Goal: Task Accomplishment & Management: Complete application form

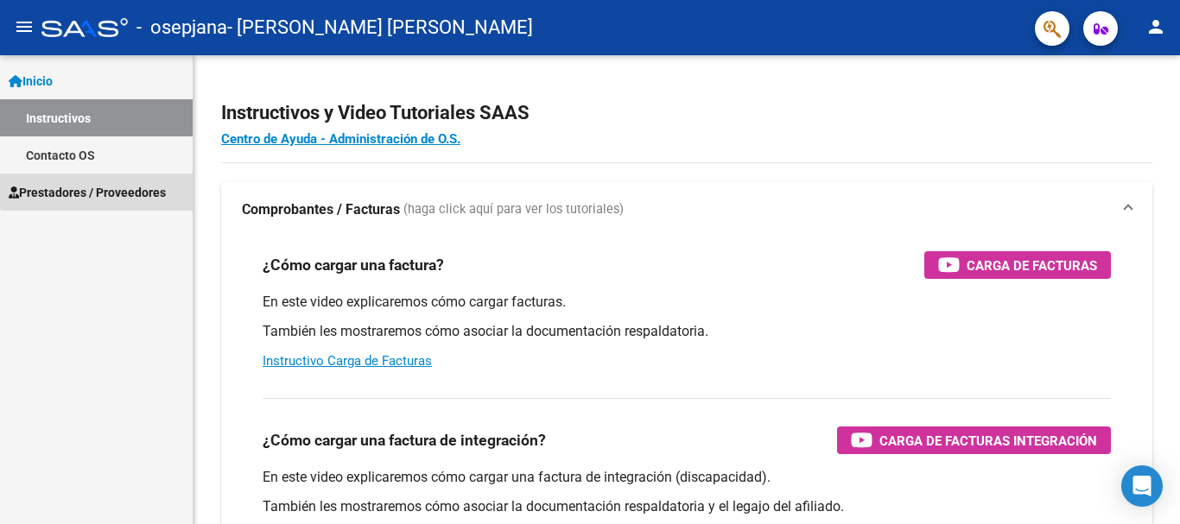
click at [140, 192] on span "Prestadores / Proveedores" at bounding box center [87, 192] width 157 height 19
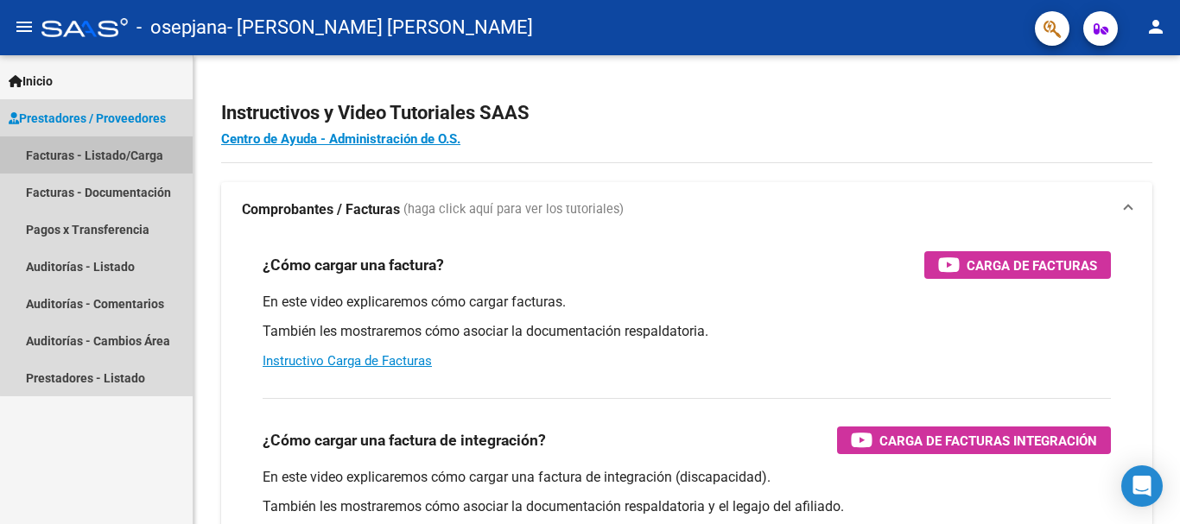
click at [127, 154] on link "Facturas - Listado/Carga" at bounding box center [96, 154] width 193 height 37
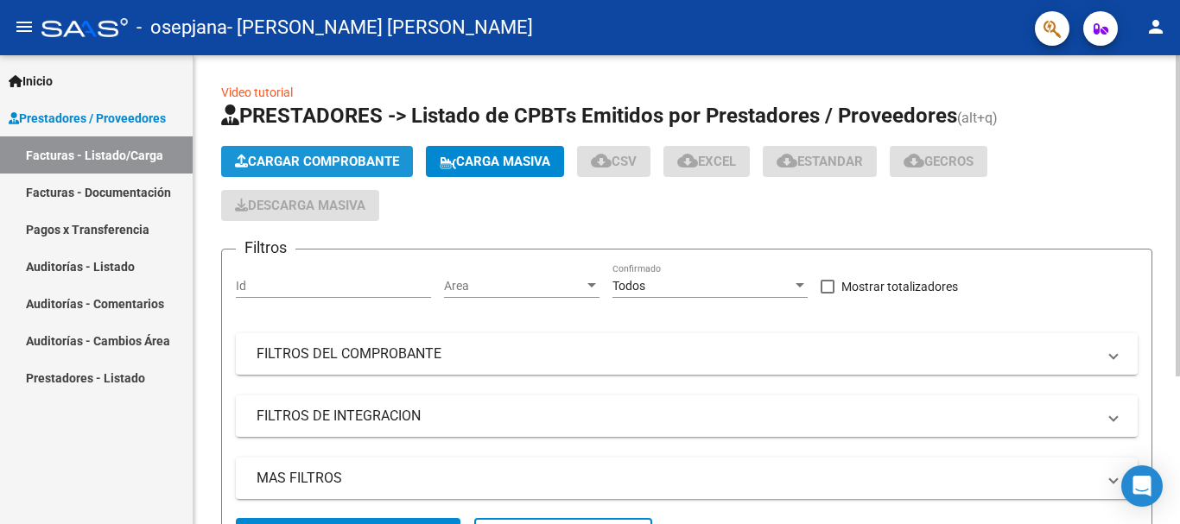
click at [276, 159] on span "Cargar Comprobante" at bounding box center [317, 162] width 164 height 16
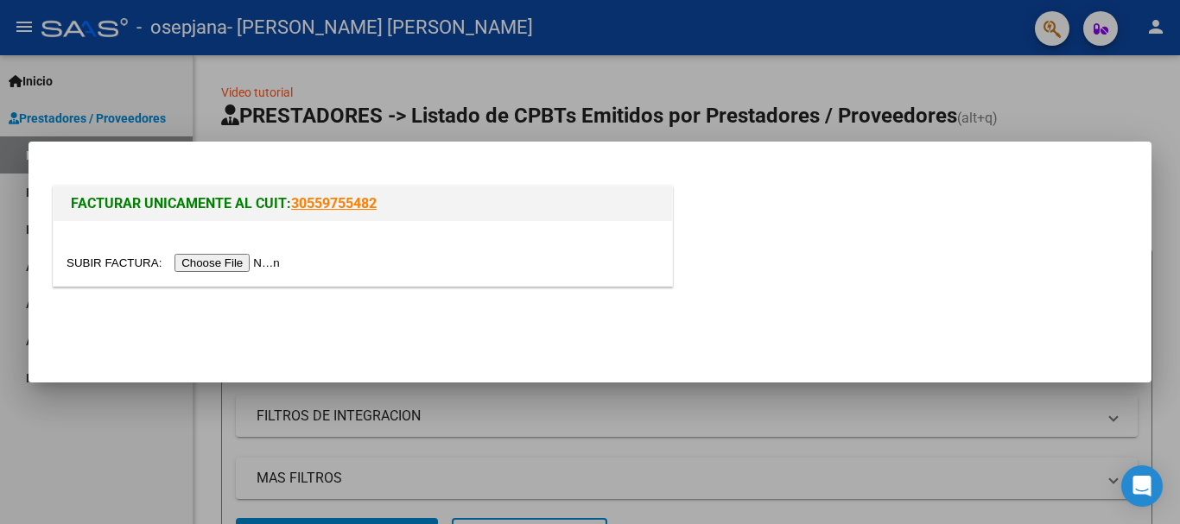
click at [239, 263] on input "file" at bounding box center [176, 263] width 219 height 18
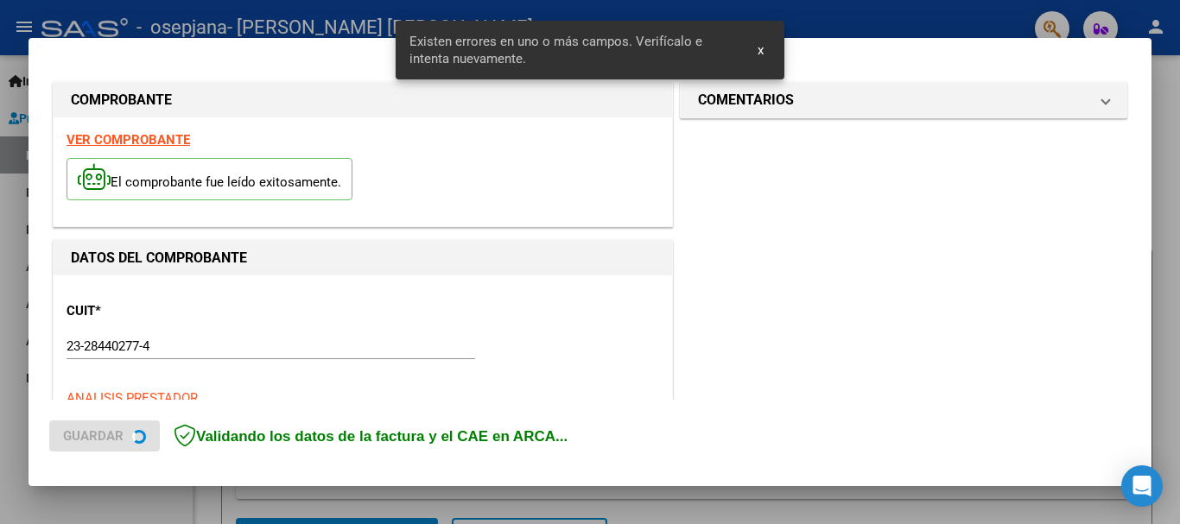
scroll to position [431, 0]
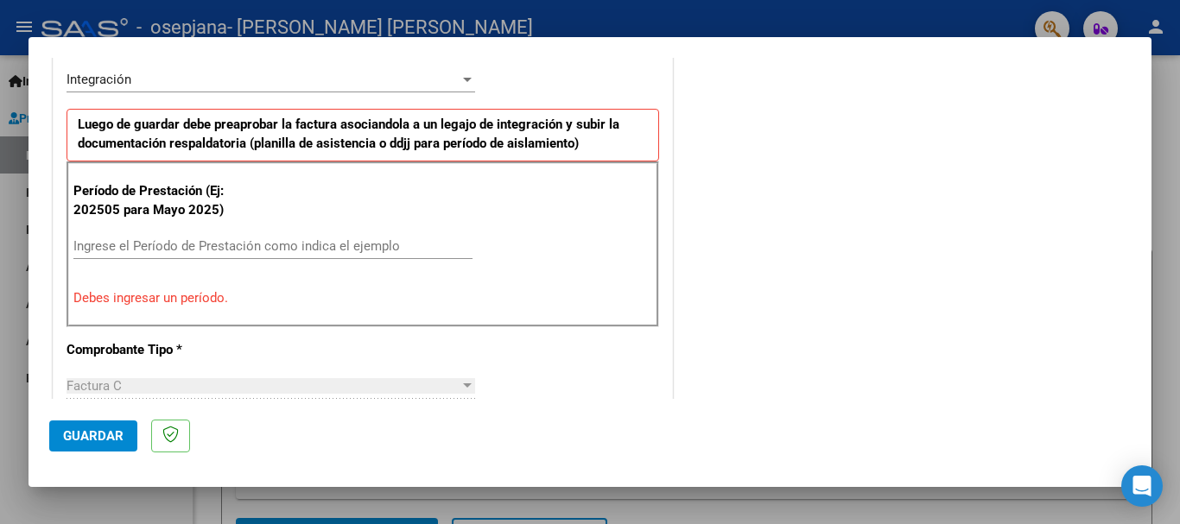
click at [214, 238] on input "Ingrese el Período de Prestación como indica el ejemplo" at bounding box center [272, 246] width 399 height 16
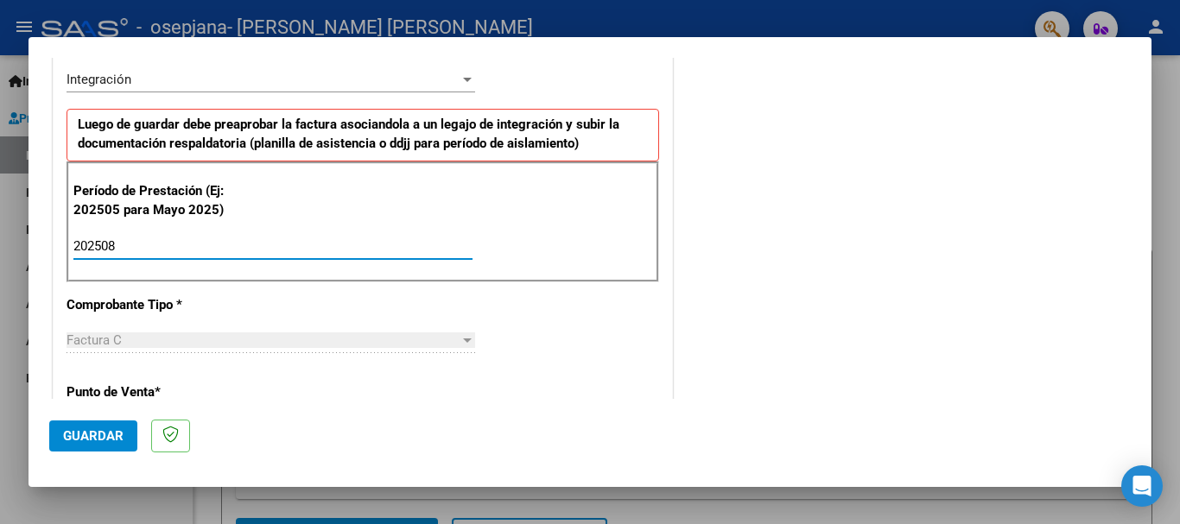
type input "202508"
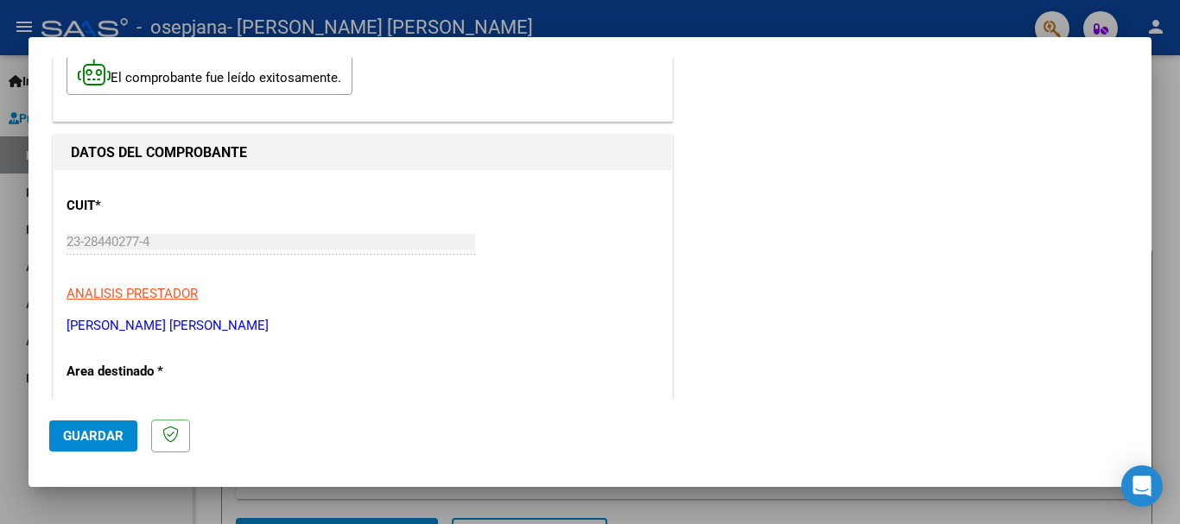
scroll to position [35, 0]
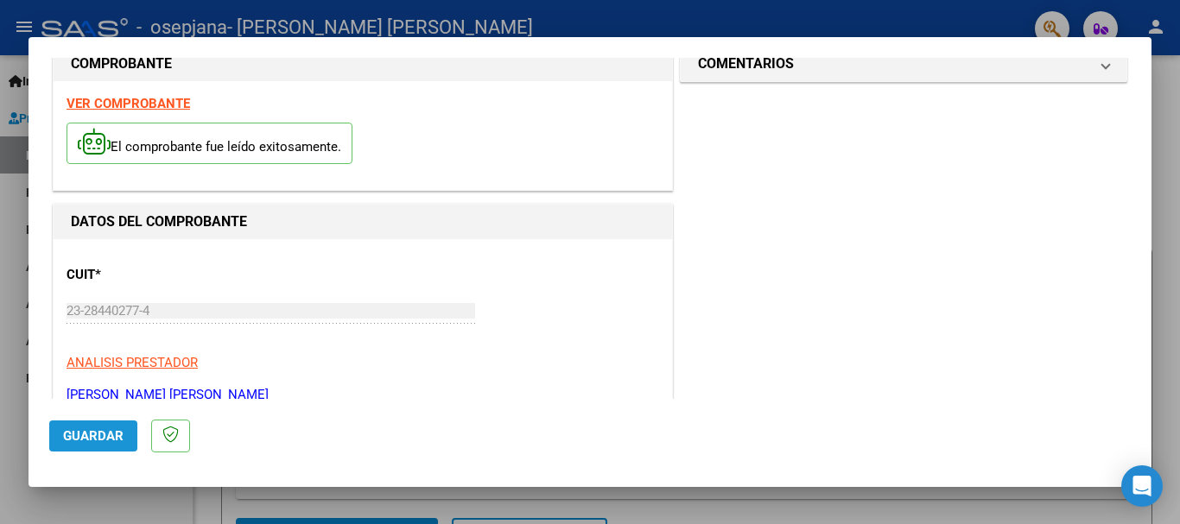
click at [94, 439] on span "Guardar" at bounding box center [93, 436] width 60 height 16
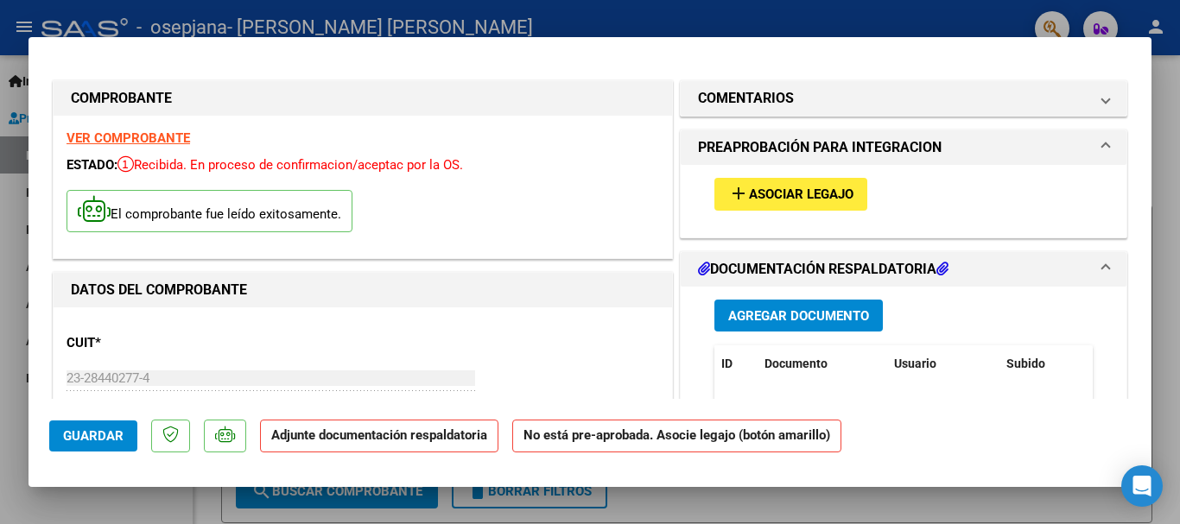
click at [766, 193] on span "Asociar Legajo" at bounding box center [801, 195] width 105 height 16
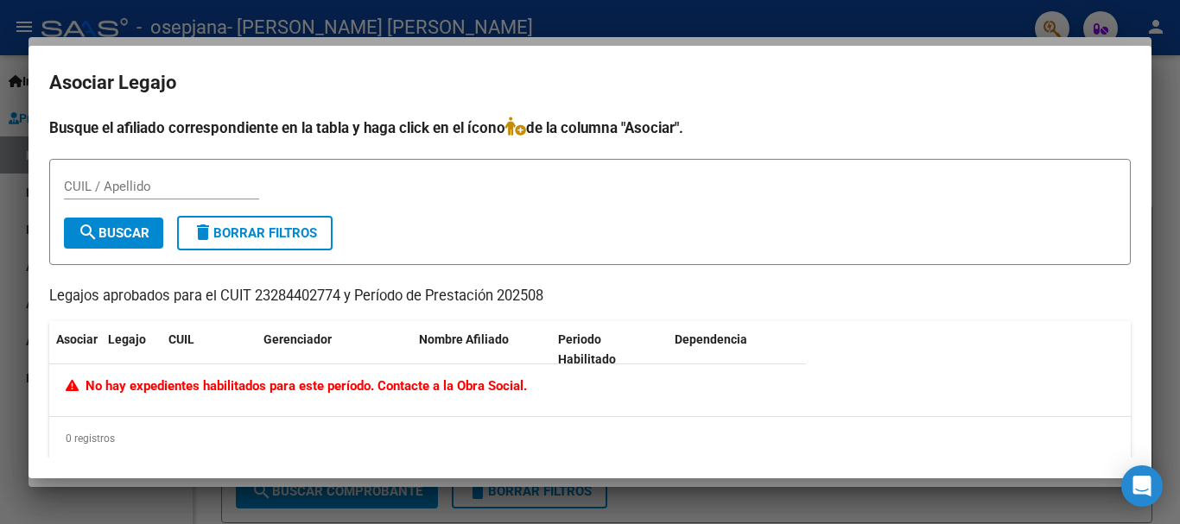
scroll to position [16, 0]
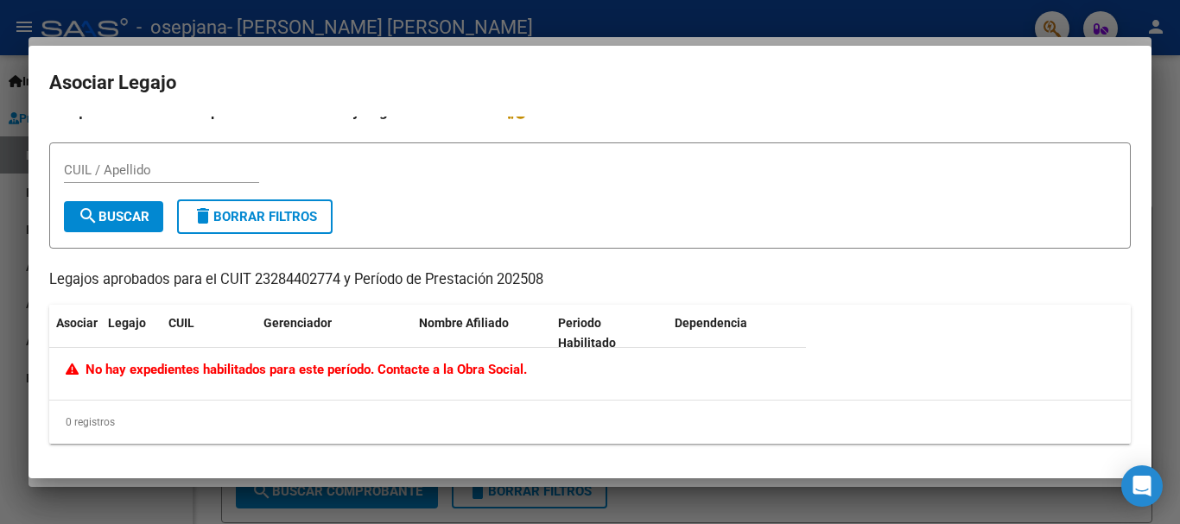
click at [113, 222] on span "search Buscar" at bounding box center [114, 217] width 72 height 16
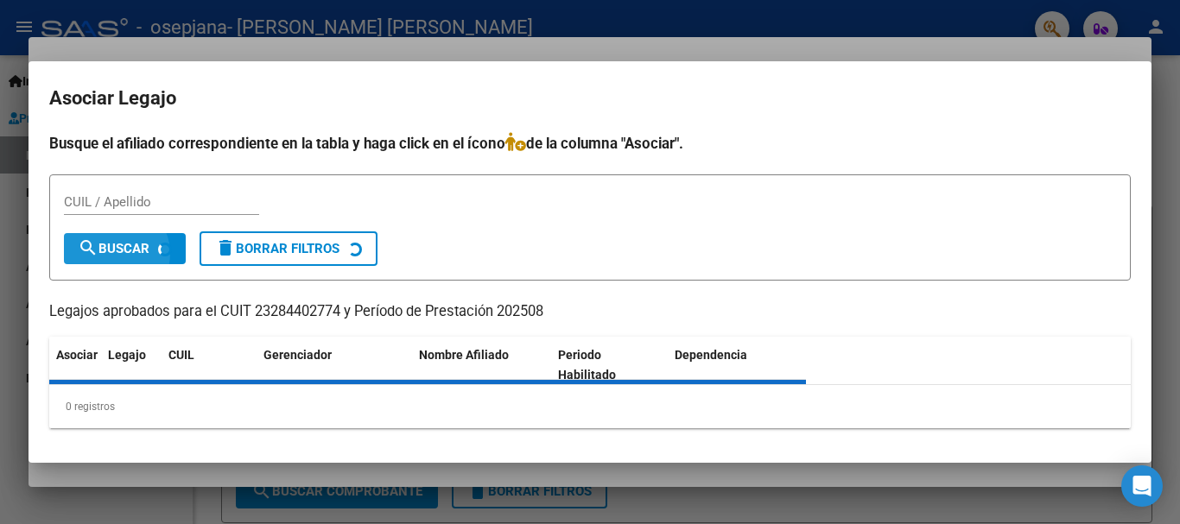
scroll to position [0, 0]
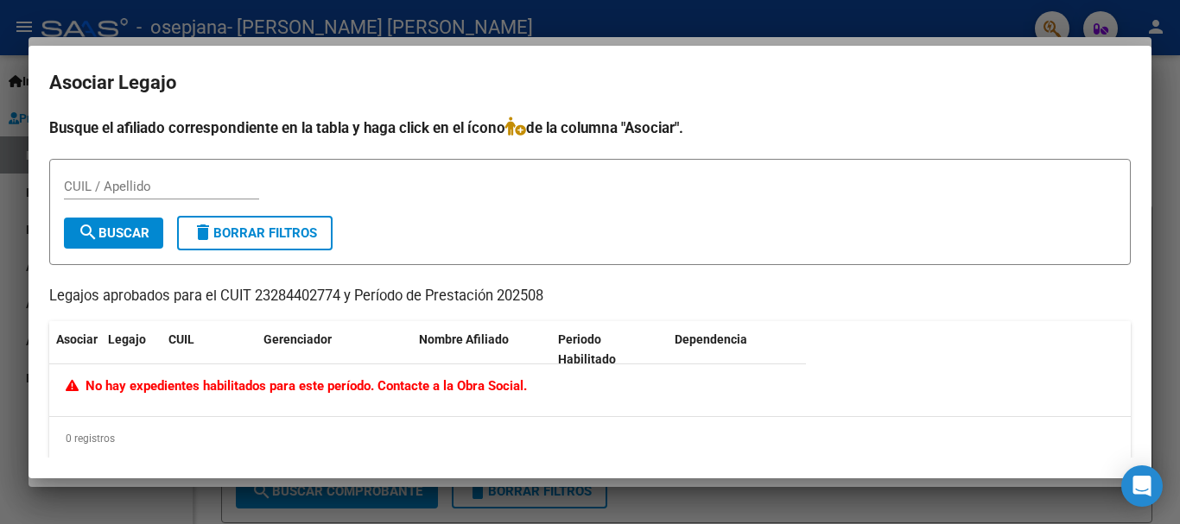
click at [1172, 85] on div at bounding box center [590, 262] width 1180 height 524
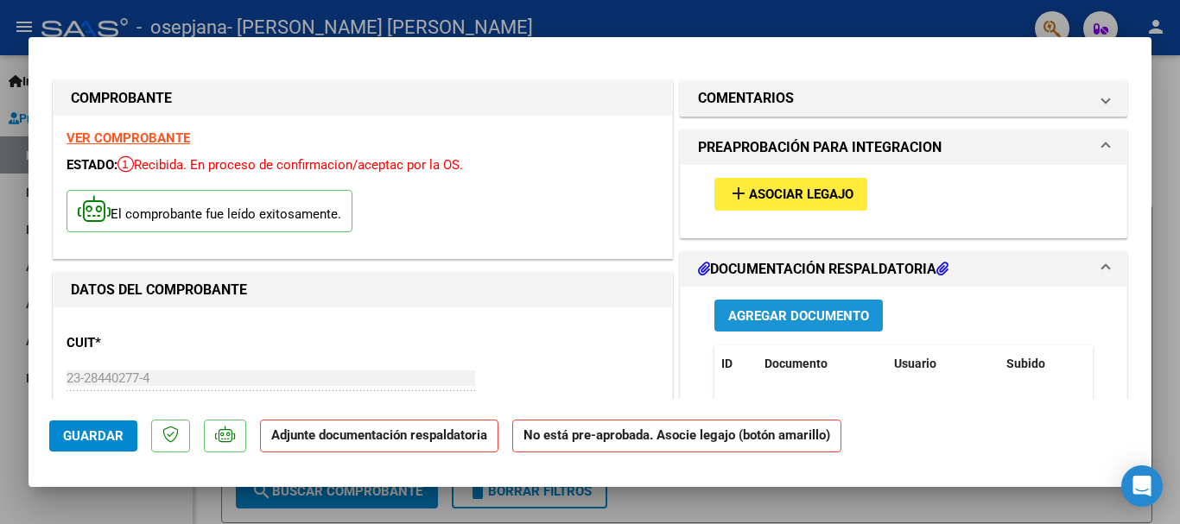
click at [788, 314] on span "Agregar Documento" at bounding box center [798, 316] width 141 height 16
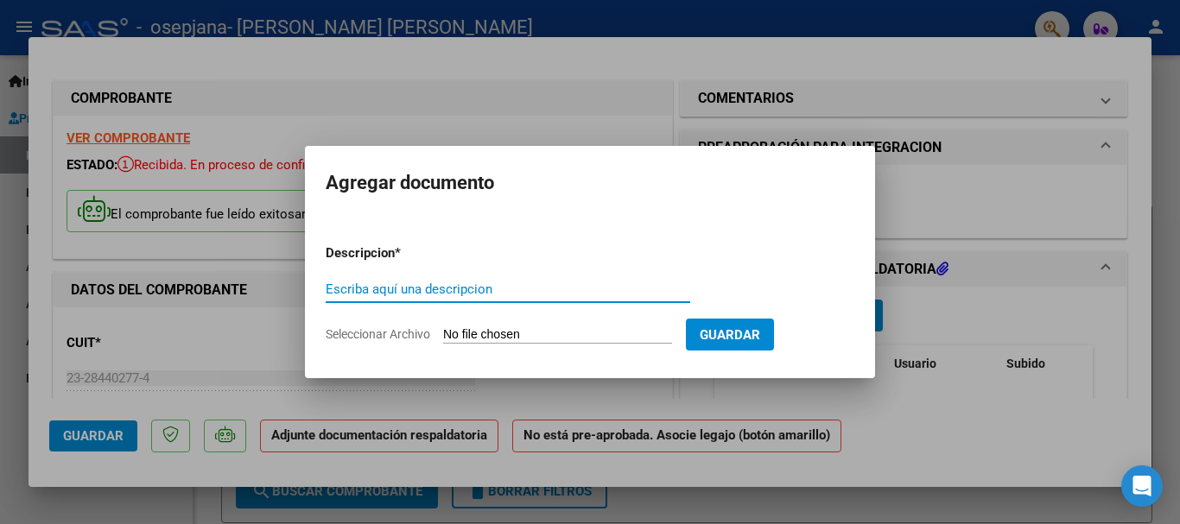
type input "p"
type input "Planilla de Asis"
